Goal: Navigation & Orientation: Find specific page/section

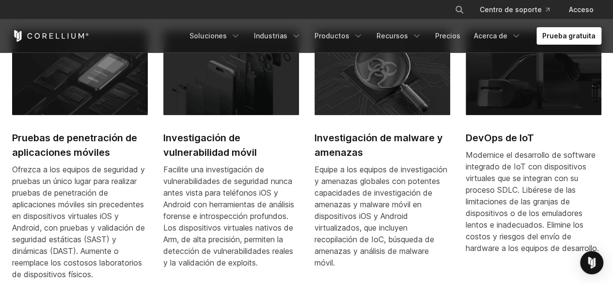
scroll to position [454, 0]
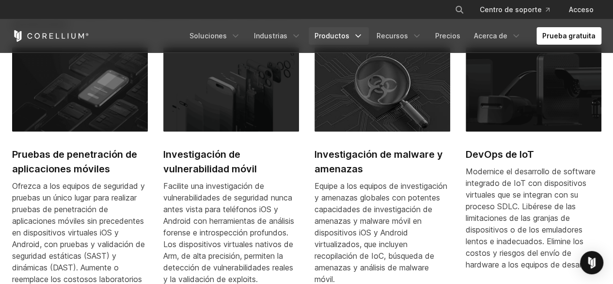
click at [333, 32] on font "Productos" at bounding box center [332, 36] width 35 height 8
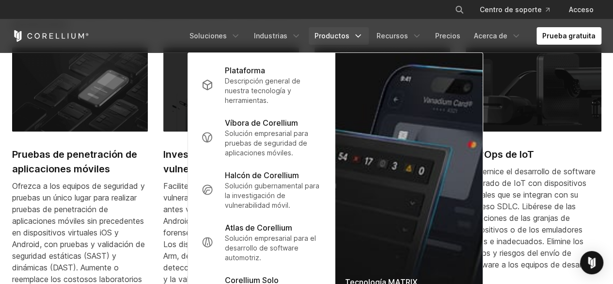
click at [333, 32] on font "Productos" at bounding box center [332, 36] width 35 height 8
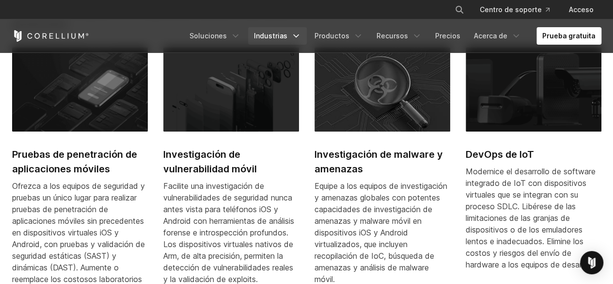
click at [276, 36] on font "Industrias" at bounding box center [270, 36] width 33 height 8
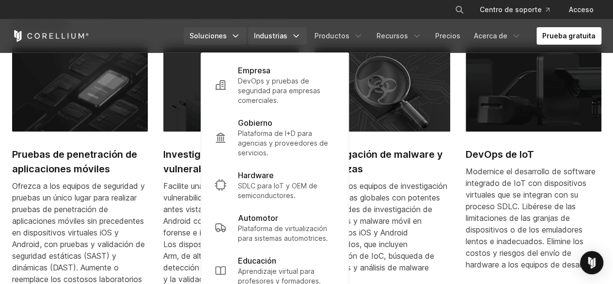
click at [227, 38] on font "Soluciones" at bounding box center [208, 36] width 37 height 8
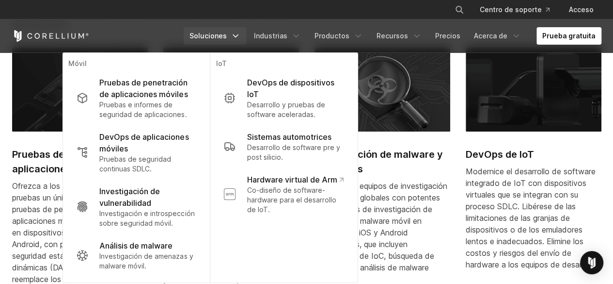
click at [227, 38] on font "Soluciones" at bounding box center [208, 36] width 37 height 8
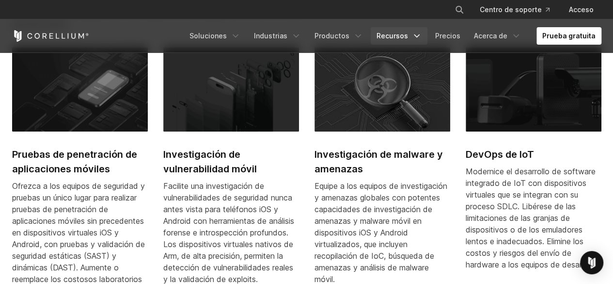
click at [411, 28] on link "Recursos" at bounding box center [399, 35] width 57 height 17
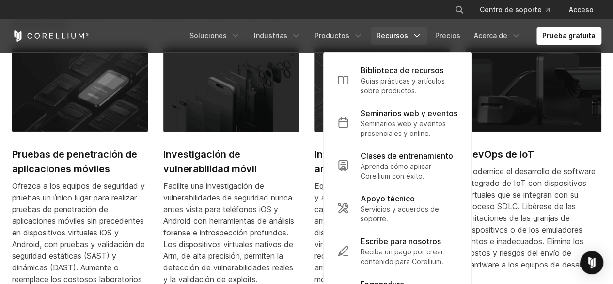
click at [411, 28] on link "Recursos" at bounding box center [399, 35] width 57 height 17
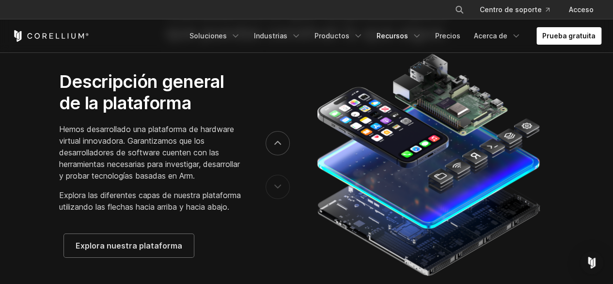
scroll to position [1599, 0]
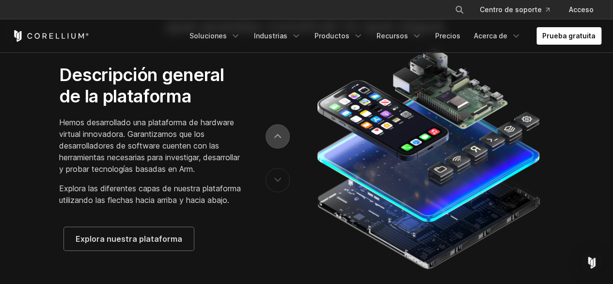
click at [281, 148] on button "próximo" at bounding box center [278, 136] width 24 height 24
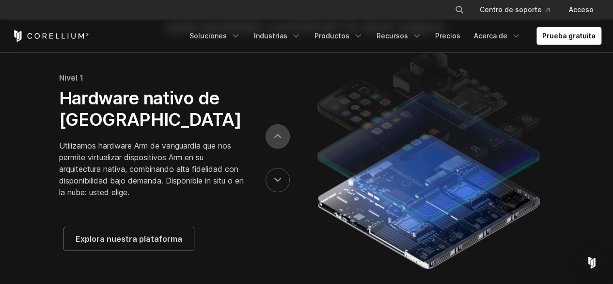
click at [281, 148] on button "próximo" at bounding box center [278, 136] width 24 height 24
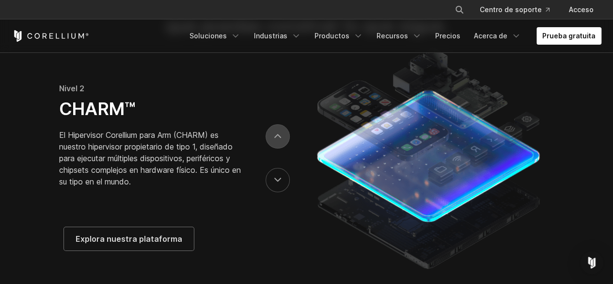
click at [282, 148] on button "próximo" at bounding box center [278, 136] width 24 height 24
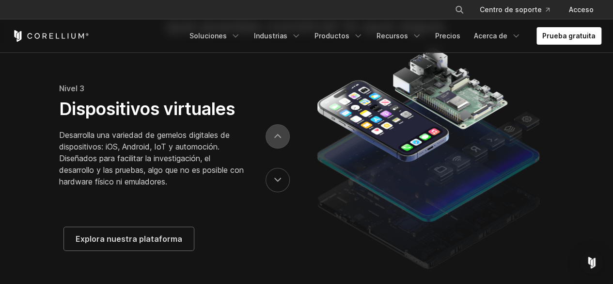
click at [281, 148] on button "próximo" at bounding box center [278, 136] width 24 height 24
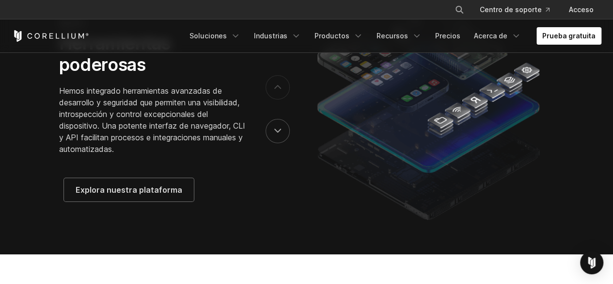
scroll to position [1631, 0]
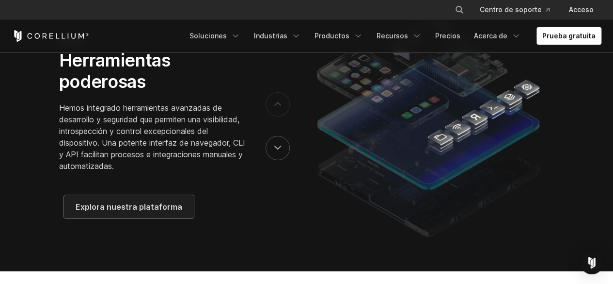
click at [138, 218] on link "Explora nuestra plataforma" at bounding box center [129, 206] width 130 height 23
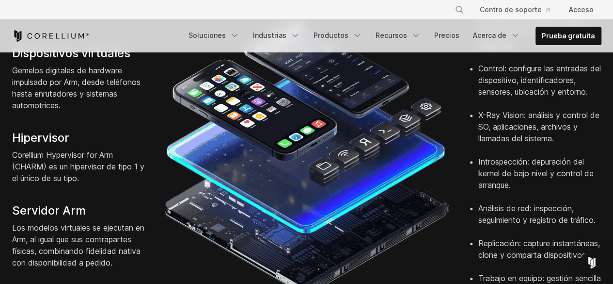
scroll to position [362, 0]
